Goal: Task Accomplishment & Management: Complete application form

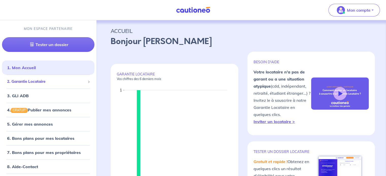
click at [53, 84] on span "2. Garantie Locataire" at bounding box center [46, 82] width 78 height 6
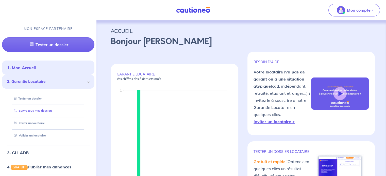
click at [53, 109] on link "Suivre tous mes dossiers" at bounding box center [32, 111] width 41 height 4
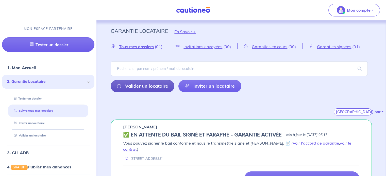
click at [155, 85] on link "Valider un locataire" at bounding box center [143, 86] width 64 height 12
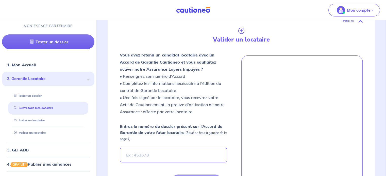
scroll to position [119, 0]
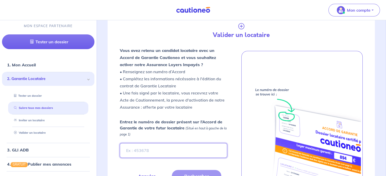
click at [156, 152] on input "Entrez le numéro de dossier présent sur l’Accord de Garantie de votre futur loc…" at bounding box center [173, 150] width 107 height 15
paste input "Alexandre INTRIGILA"
type input "Alexandre INTRIGILA"
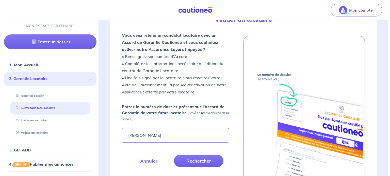
scroll to position [137, 0]
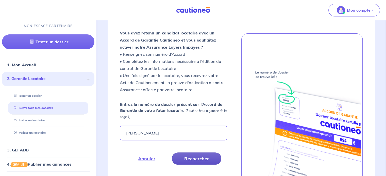
click at [187, 158] on button "Rechercher" at bounding box center [197, 159] width 50 height 12
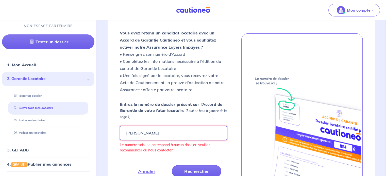
click at [187, 130] on input "Alexandre INTRIGILA" at bounding box center [173, 133] width 107 height 15
paste input "e3a75096-d6ea-4b82-a626-8d0895838d5d"
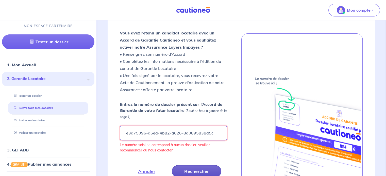
type input "e3a75096-d6ea-4b82-a626-8d0895838d5d"
click at [189, 170] on button "Rechercher" at bounding box center [197, 172] width 50 height 12
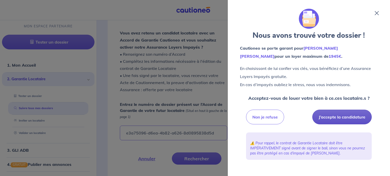
click at [354, 117] on button "J’accepte la candidature" at bounding box center [341, 117] width 59 height 15
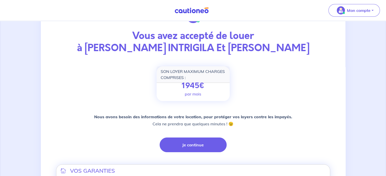
scroll to position [34, 0]
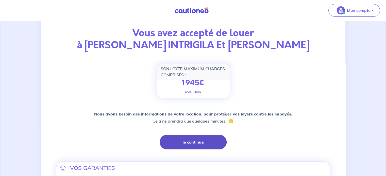
click at [193, 144] on button "Je continue" at bounding box center [193, 142] width 67 height 15
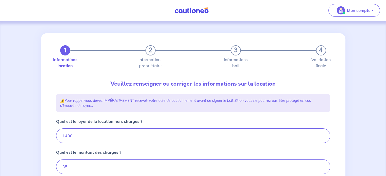
type input "1435"
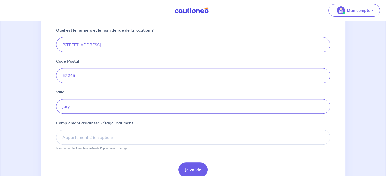
scroll to position [204, 0]
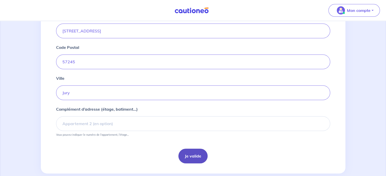
click at [186, 152] on button "Je valide" at bounding box center [192, 156] width 29 height 15
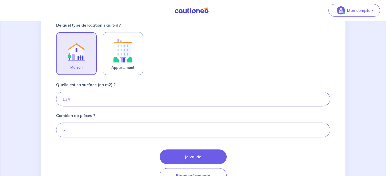
scroll to position [166, 0]
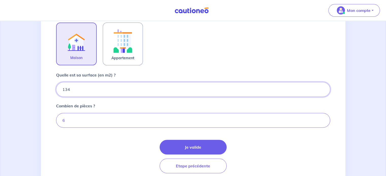
click at [92, 89] on input "134" at bounding box center [193, 89] width 274 height 15
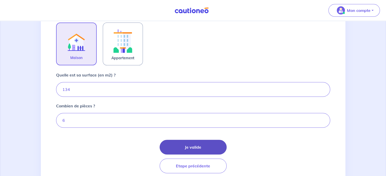
click at [201, 146] on button "Je valide" at bounding box center [193, 147] width 67 height 15
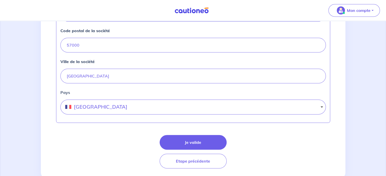
scroll to position [240, 0]
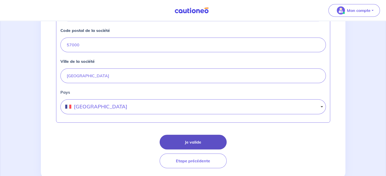
click at [205, 142] on button "Je valide" at bounding box center [193, 142] width 67 height 15
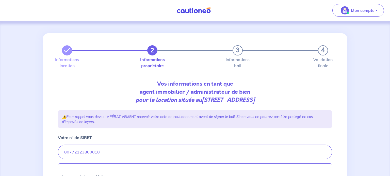
select select "FR"
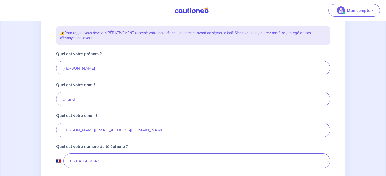
scroll to position [112, 0]
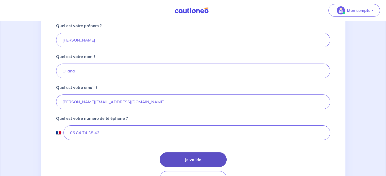
click at [198, 159] on button "Je valide" at bounding box center [193, 160] width 67 height 15
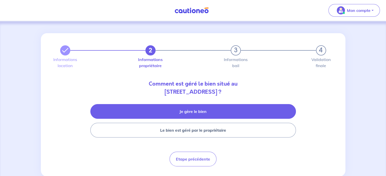
click at [209, 116] on button "Je gère le bien" at bounding box center [193, 111] width 206 height 15
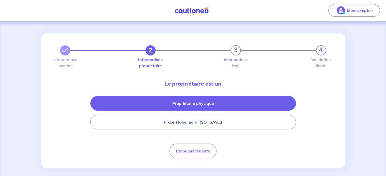
click at [226, 107] on button "Propriétaire physique" at bounding box center [193, 103] width 206 height 15
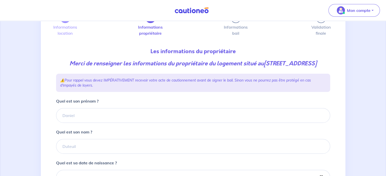
scroll to position [45, 0]
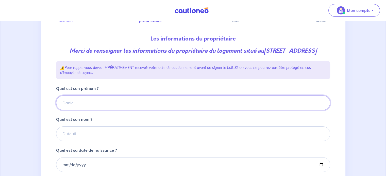
click at [115, 107] on input "Quel est son prénom ?" at bounding box center [193, 103] width 274 height 15
type input "i"
type input "Michel"
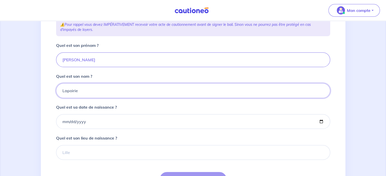
scroll to position [95, 0]
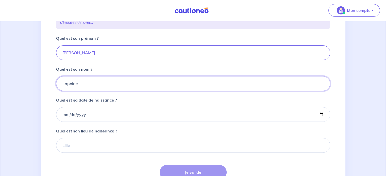
type input "Lapoirie"
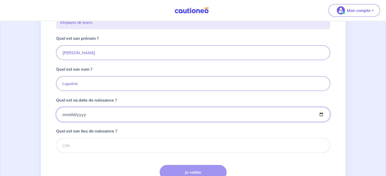
click at [61, 122] on input "Quel est sa date de naissance ?" at bounding box center [193, 114] width 274 height 15
type input "1944-07-25"
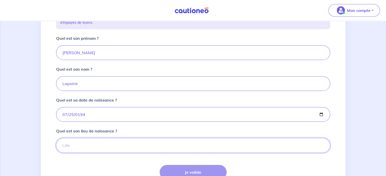
click at [75, 153] on input "Quel est son lieu de naissance ?" at bounding box center [193, 145] width 274 height 15
type input "b"
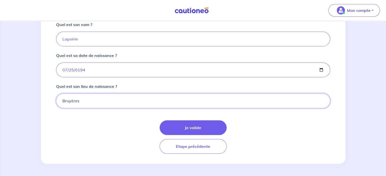
scroll to position [147, 0]
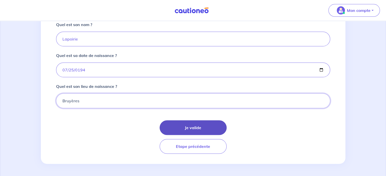
type input "Bruyères"
click at [191, 131] on button "Je valide" at bounding box center [193, 128] width 67 height 15
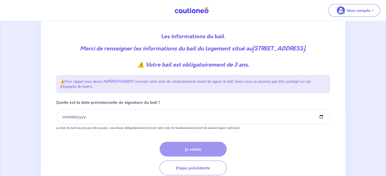
scroll to position [69, 0]
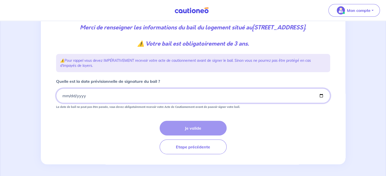
click at [63, 95] on input "Quelle est la date prévisionnelle de signature du bail ?" at bounding box center [193, 96] width 274 height 15
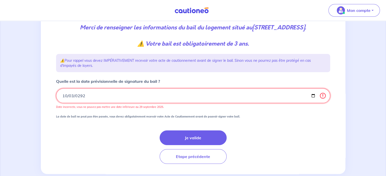
type input "2925-10-03"
type input "2025-10-03"
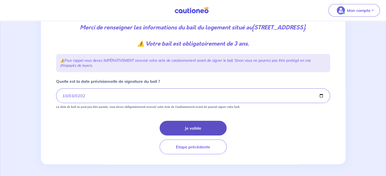
click at [182, 129] on button "Je valide" at bounding box center [193, 128] width 67 height 15
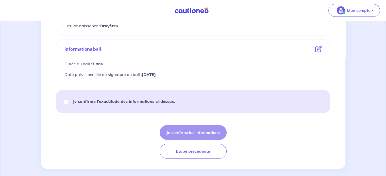
scroll to position [238, 0]
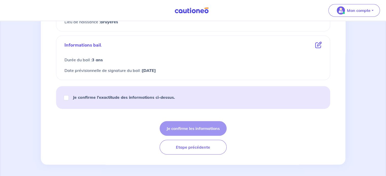
click at [152, 97] on strong "Je confirme l’exactitude des informations ci-dessus." at bounding box center [124, 97] width 102 height 5
click at [69, 97] on input "Je confirme l’exactitude des informations ci-dessus." at bounding box center [66, 97] width 5 height 5
checkbox input "true"
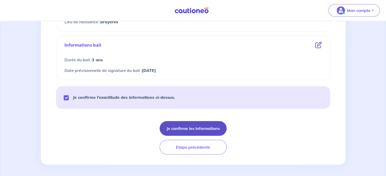
click at [184, 129] on button "Je confirme les informations" at bounding box center [193, 128] width 67 height 15
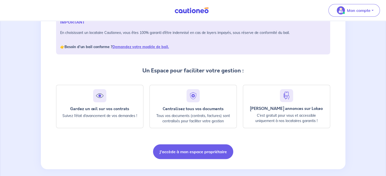
scroll to position [87, 0]
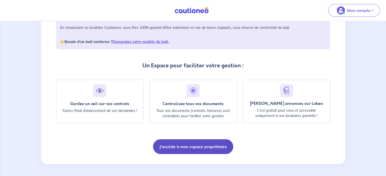
click at [207, 147] on button "J'accède à mon espace propriétaire" at bounding box center [193, 147] width 80 height 15
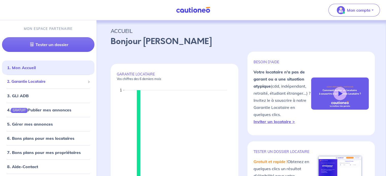
click at [68, 81] on span "2. Garantie Locataire" at bounding box center [46, 82] width 78 height 6
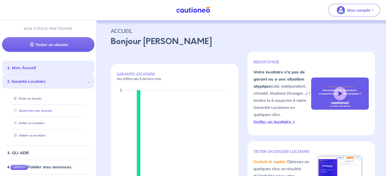
click at [45, 109] on link "Suivre tous mes dossiers" at bounding box center [32, 111] width 41 height 4
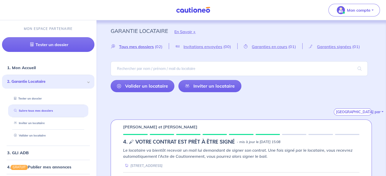
click at [261, 101] on div "[GEOGRAPHIC_DATA] par" at bounding box center [241, 105] width 261 height 19
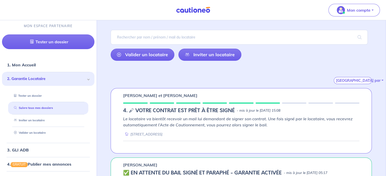
scroll to position [39, 0]
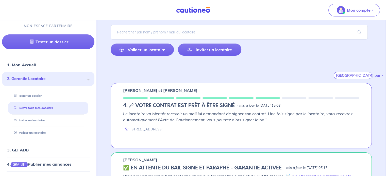
click at [289, 56] on div "Tous mes dossiers (02) Invitations envoyées (00) Garanties en cours (01) Garant…" at bounding box center [242, 42] width 286 height 73
click at [280, 63] on div "[GEOGRAPHIC_DATA] par" at bounding box center [241, 69] width 261 height 19
